Goal: Task Accomplishment & Management: Manage account settings

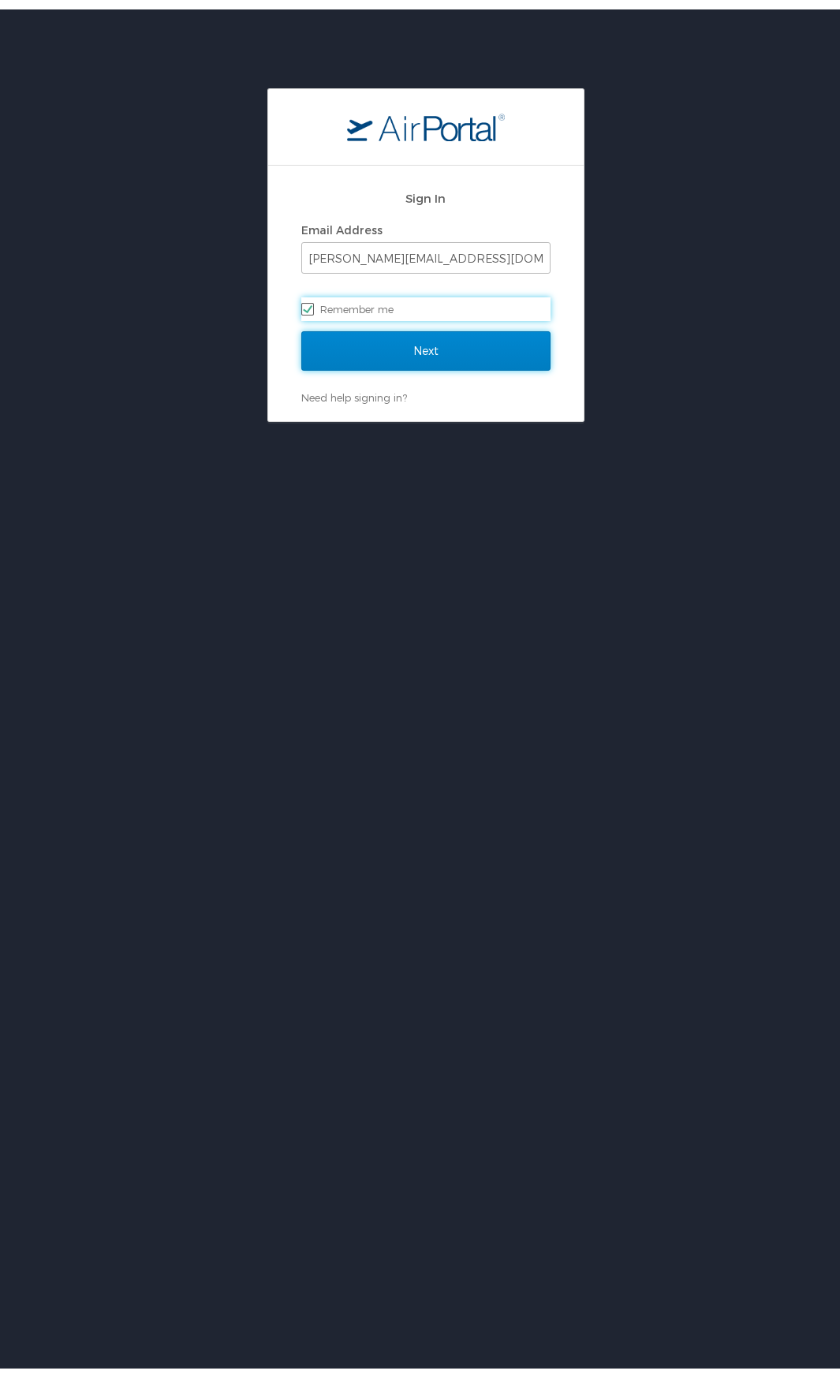
click at [457, 341] on input "Next" at bounding box center [425, 341] width 249 height 39
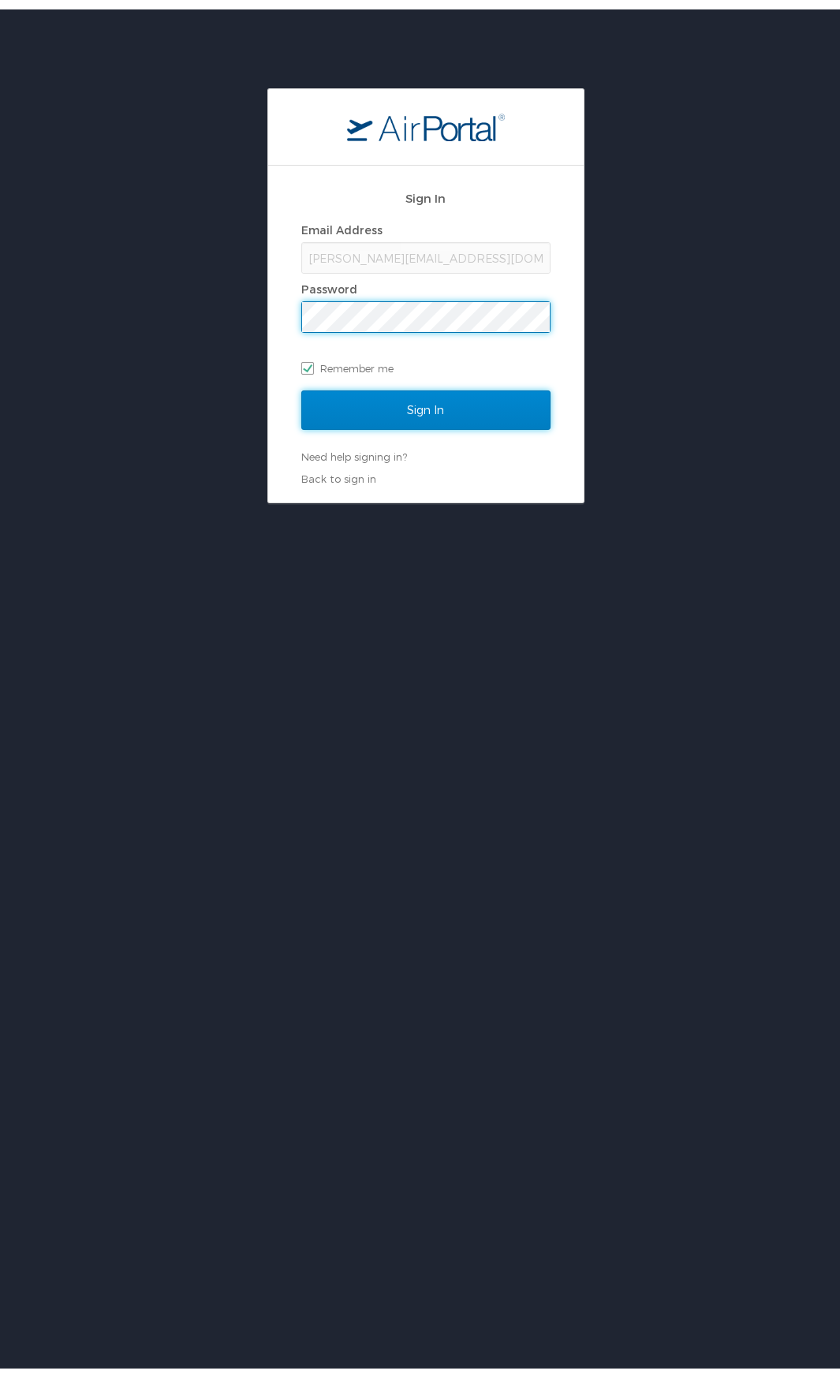
click at [428, 403] on input "Sign In" at bounding box center [425, 400] width 249 height 39
click at [427, 412] on input "Sign In" at bounding box center [425, 400] width 249 height 39
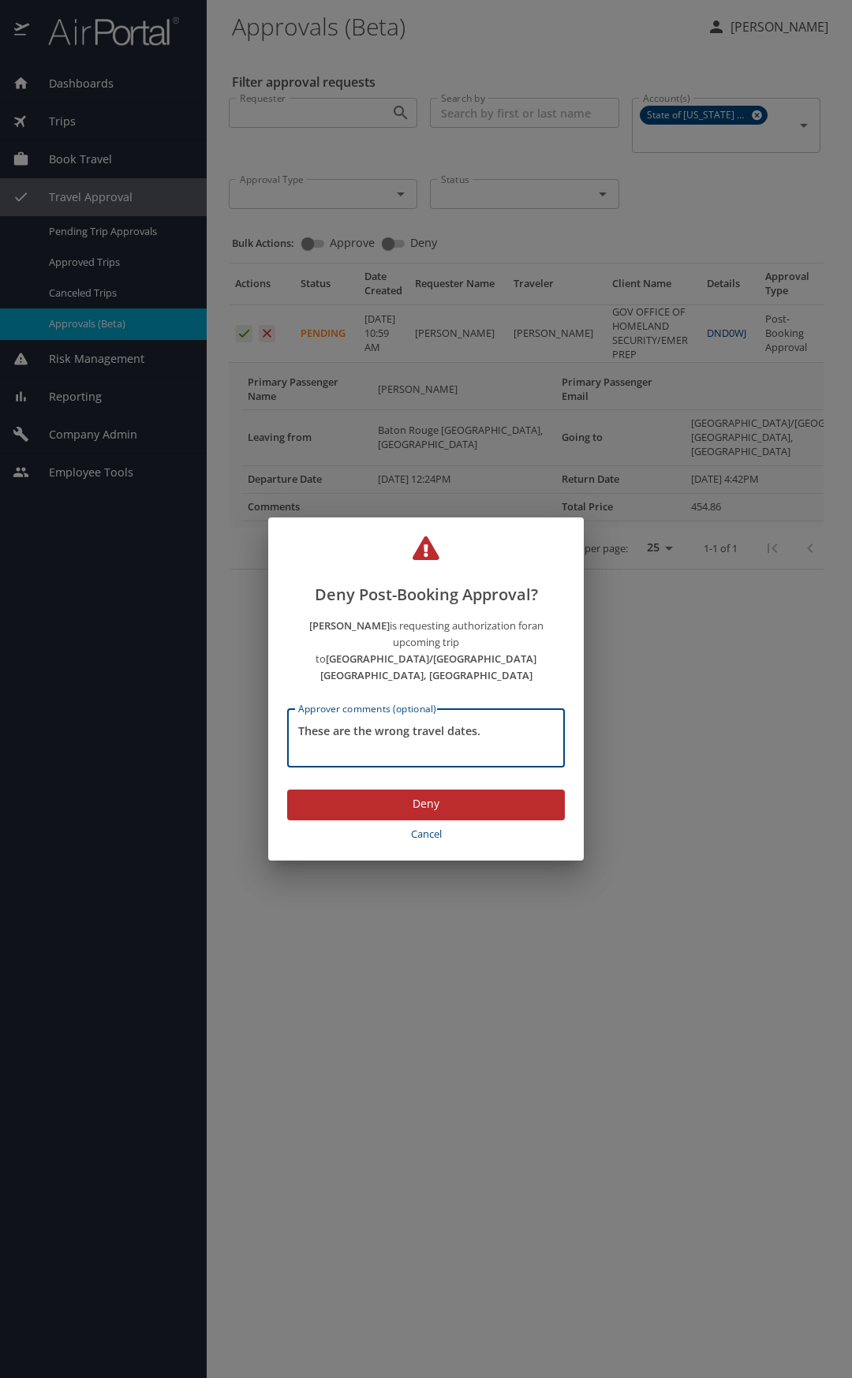
type textarea "These are the wrong travel dates."
click at [401, 794] on span "Deny" at bounding box center [426, 804] width 252 height 20
